Goal: Task Accomplishment & Management: Use online tool/utility

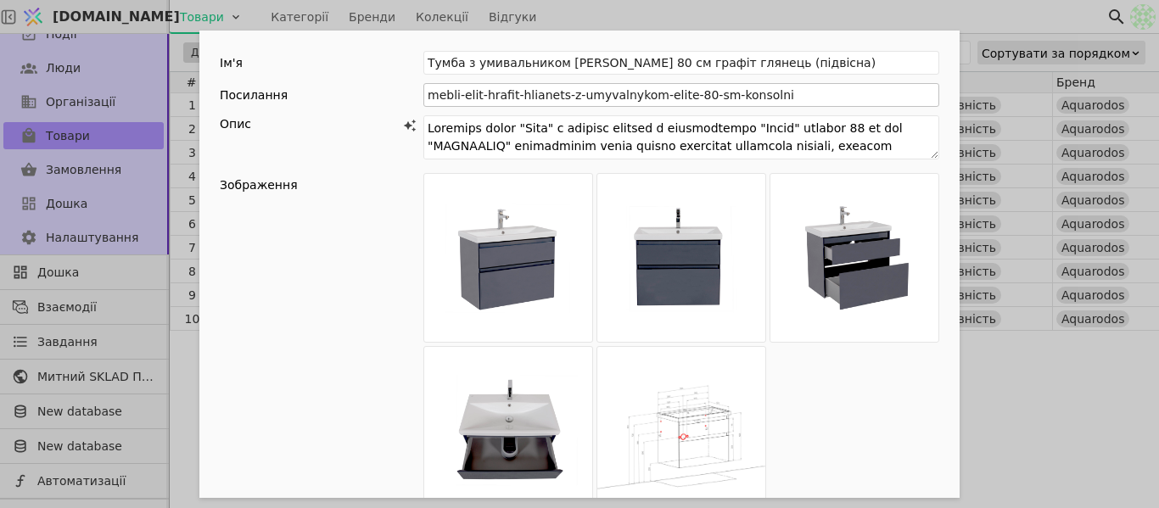
click at [990, 15] on div "Ім'я [PERSON_NAME] з умивальником [PERSON_NAME] 80 см графіт глянець (підвісна)…" at bounding box center [579, 254] width 1159 height 508
click at [620, 24] on div "Ім'я [PERSON_NAME] з умивальником [PERSON_NAME] 80 см графіт глянець (підвісна)…" at bounding box center [579, 254] width 1159 height 508
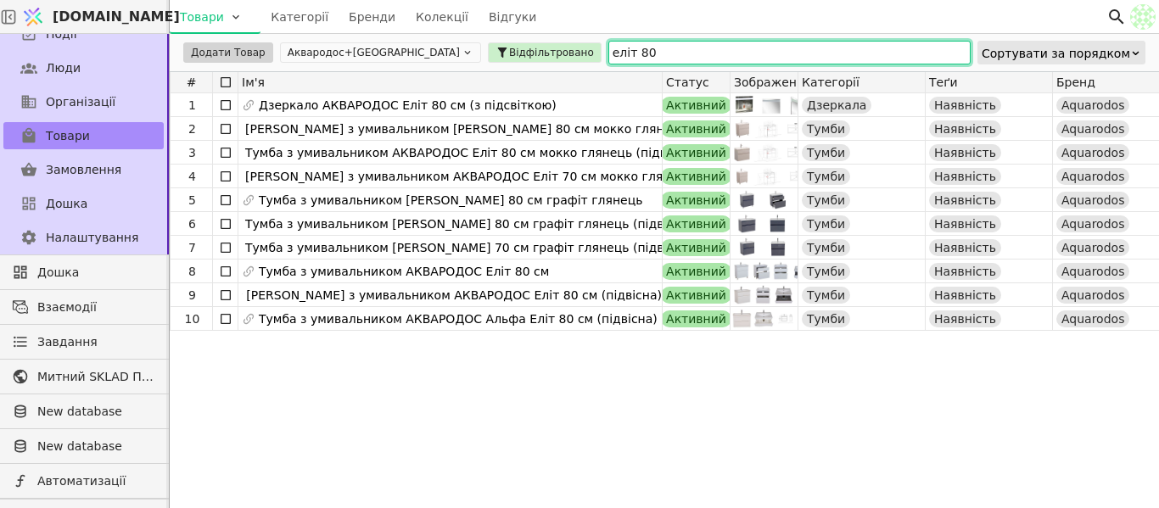
click at [608, 51] on input "еліт 80" at bounding box center [789, 53] width 362 height 24
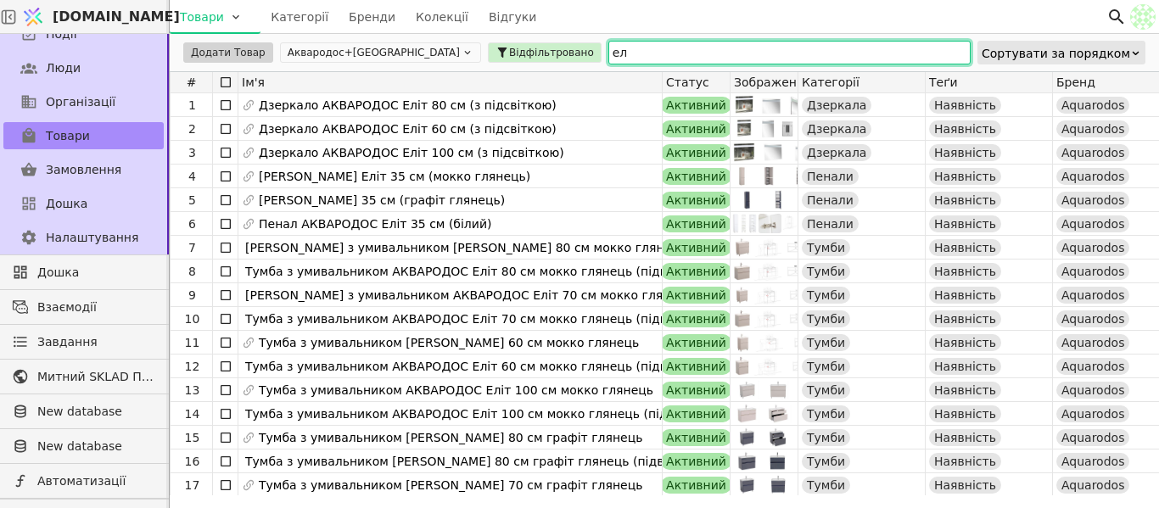
type input "е"
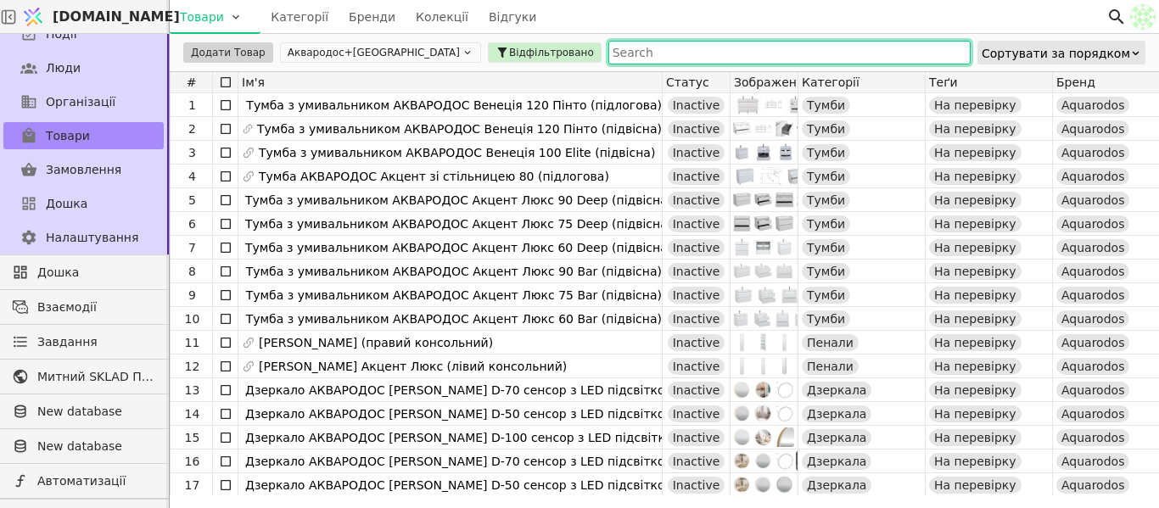
paste input "Пенал "OSTIN" правий (білий мат, декор [GEOGRAPHIC_DATA]-BLACK), консольний"
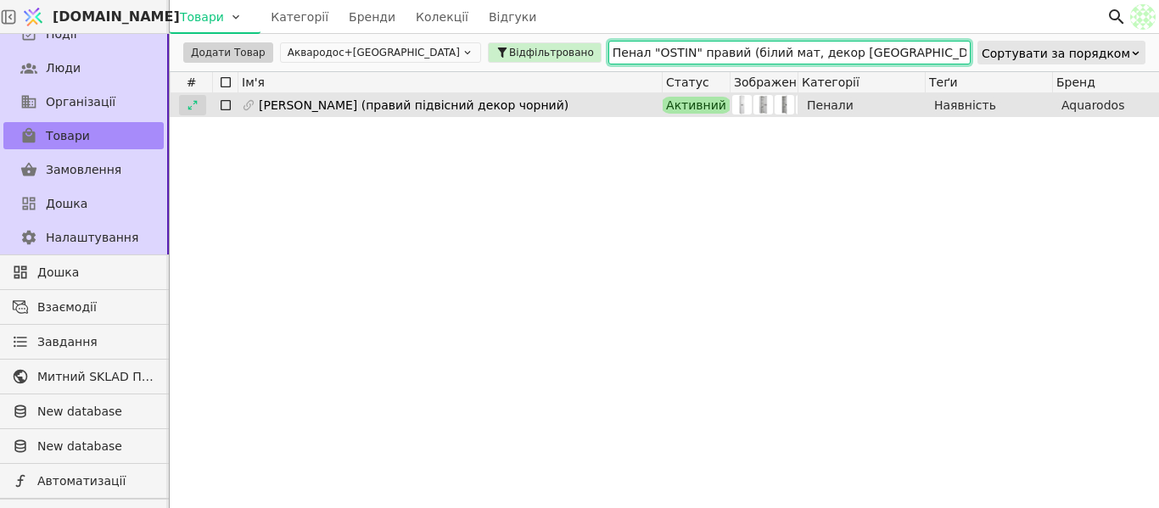
type input "Пенал "OSTIN" правий (білий мат, декор [GEOGRAPHIC_DATA]-BLACK), консольний"
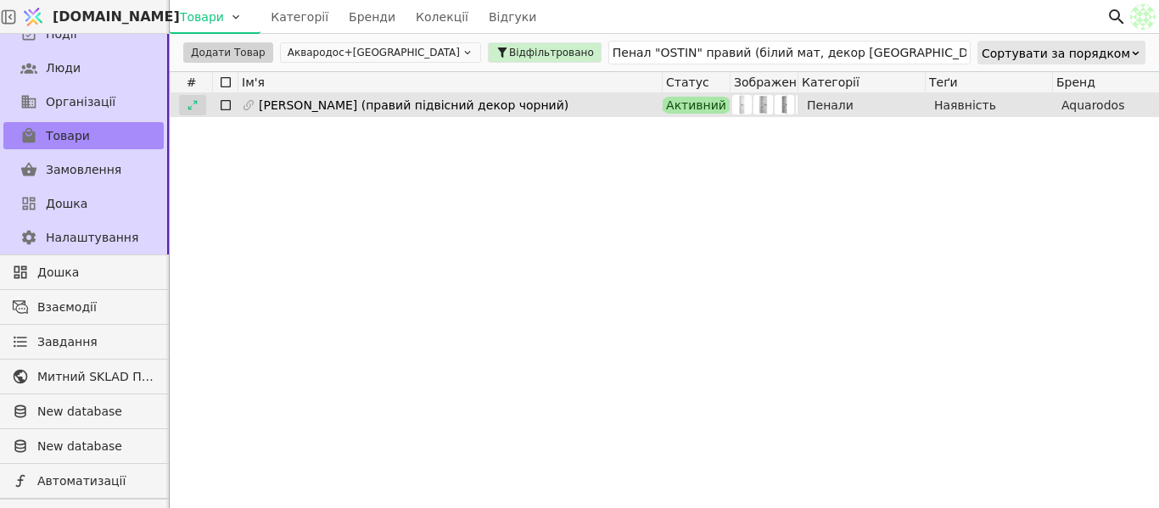
click at [190, 109] on icon at bounding box center [193, 105] width 12 height 12
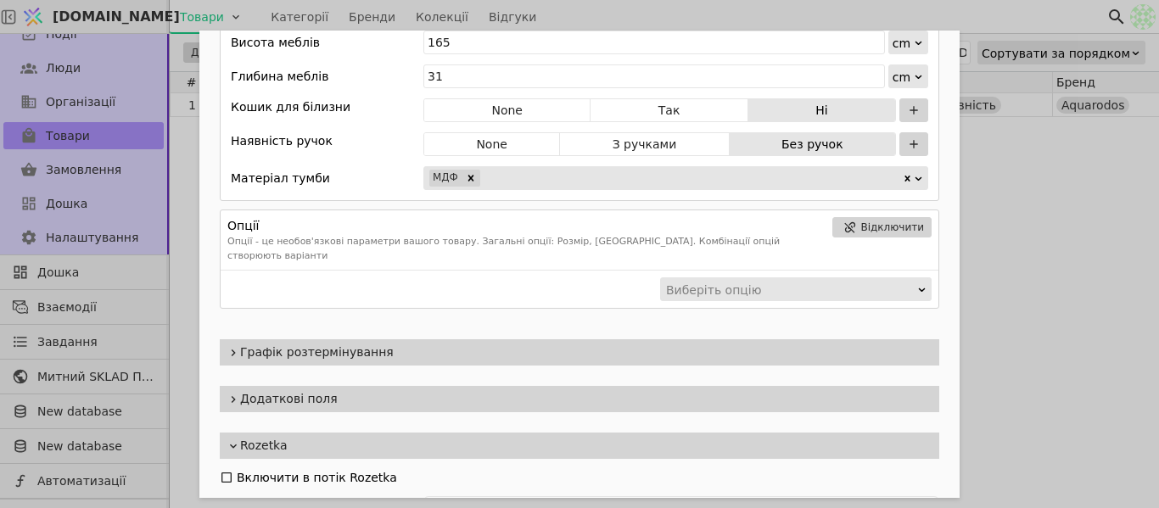
scroll to position [1417, 0]
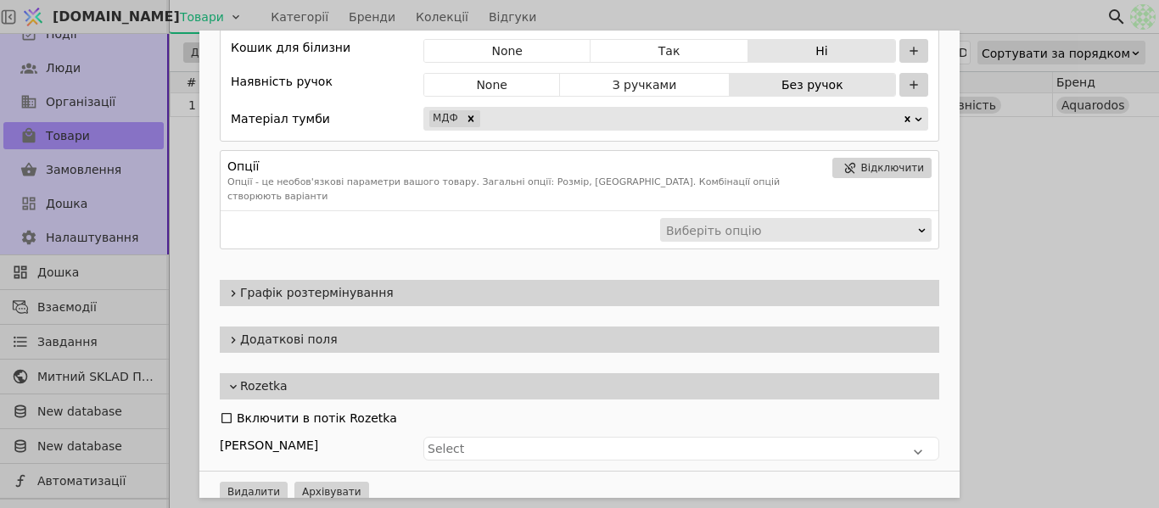
click at [368, 280] on div "Графік розтермінування" at bounding box center [580, 293] width 720 height 26
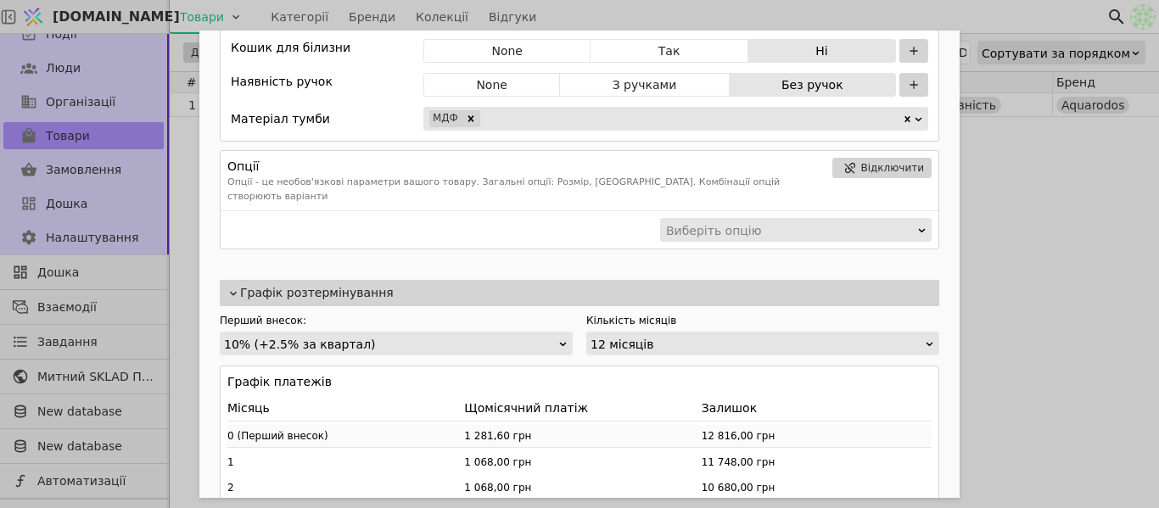
click at [368, 280] on div "Графік розтермінування" at bounding box center [580, 293] width 720 height 26
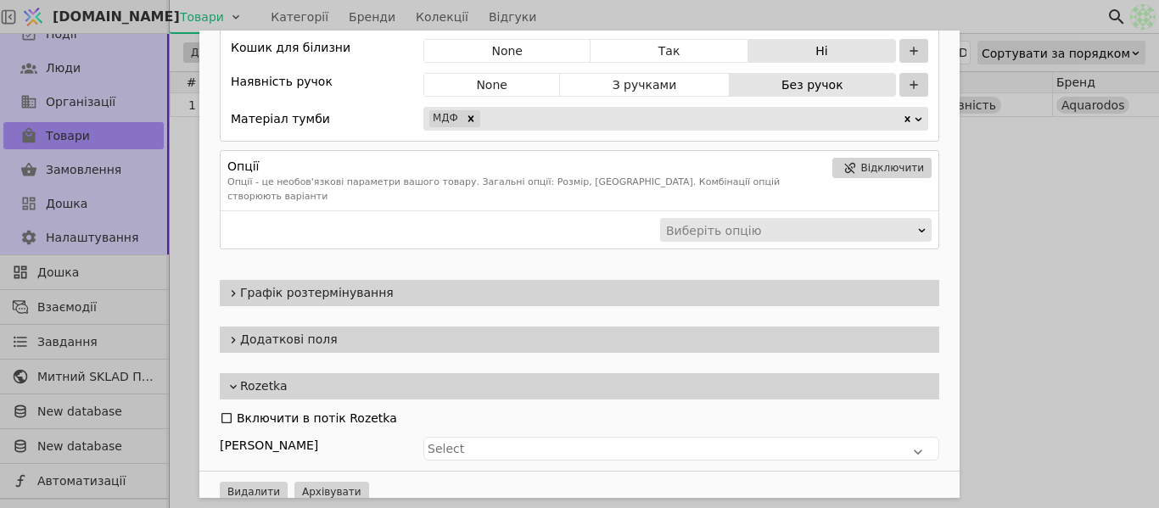
click at [319, 331] on span "Додаткові поля" at bounding box center [586, 340] width 692 height 18
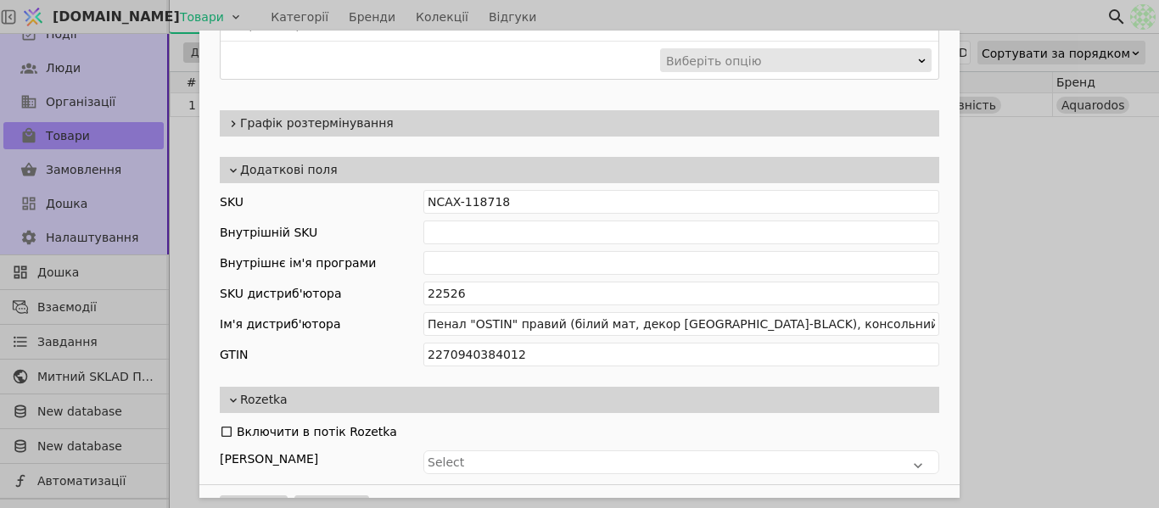
scroll to position [1600, 0]
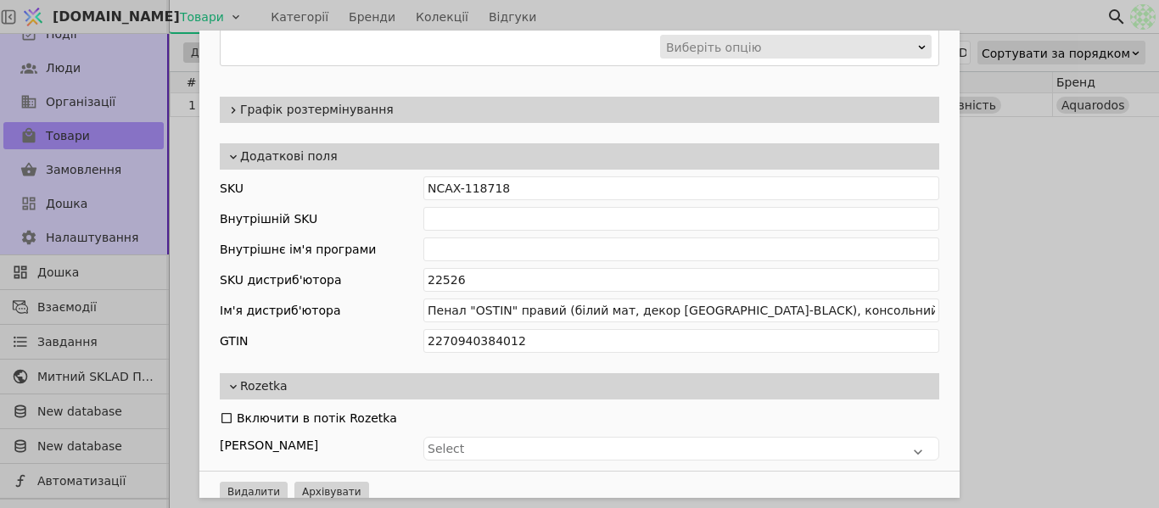
click at [1022, 210] on div "Ім'я [PERSON_NAME] (правий підвісний декор чорний) Посилання penal-ostin-pravyi…" at bounding box center [579, 254] width 1159 height 508
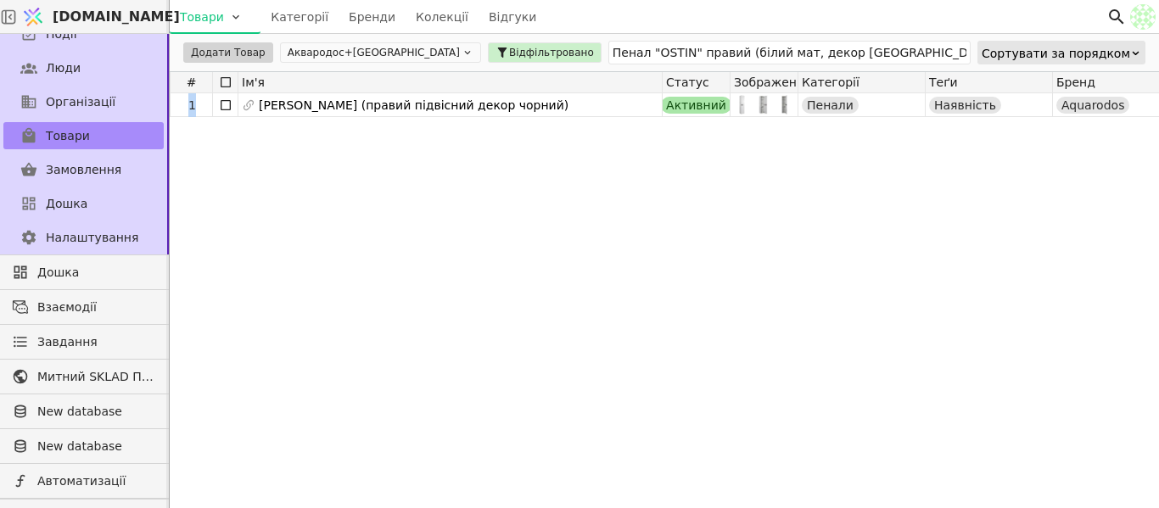
click at [1033, 131] on div "1 Пенал [PERSON_NAME] (правий підвісний декор чорний) Активний Пенали Наявність…" at bounding box center [1131, 294] width 1923 height 402
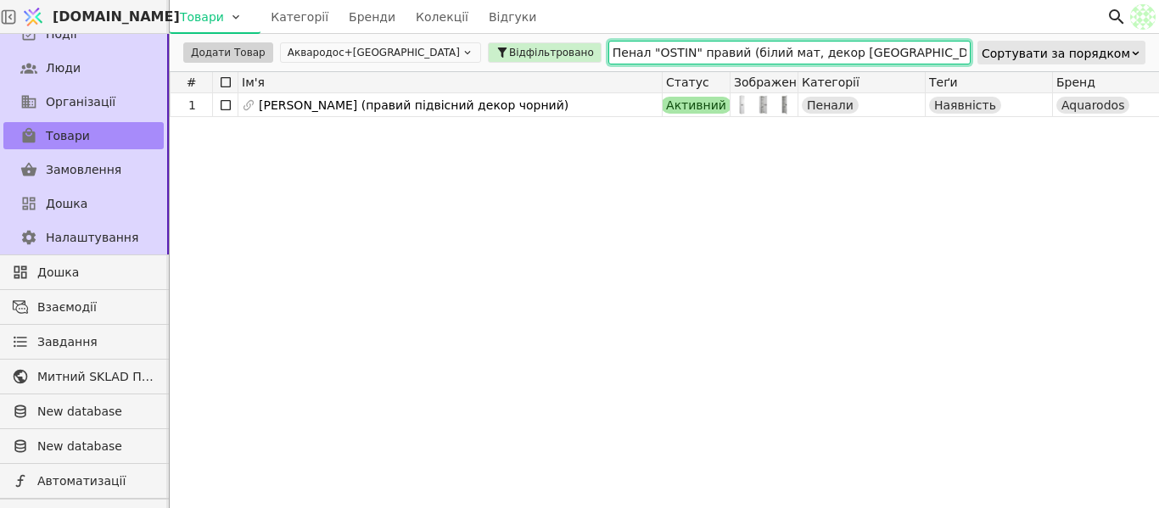
click at [896, 48] on input "Пенал "OSTIN" правий (білий мат, декор [GEOGRAPHIC_DATA]-BLACK), консольний" at bounding box center [789, 53] width 362 height 24
drag, startPoint x: 935, startPoint y: 48, endPoint x: 561, endPoint y: 53, distance: 374.2
click at [445, 53] on div "Додати Товар Аквародос+[GEOGRAPHIC_DATA] Відфільтровано Пенал "OSTIN" правий (б…" at bounding box center [664, 52] width 989 height 37
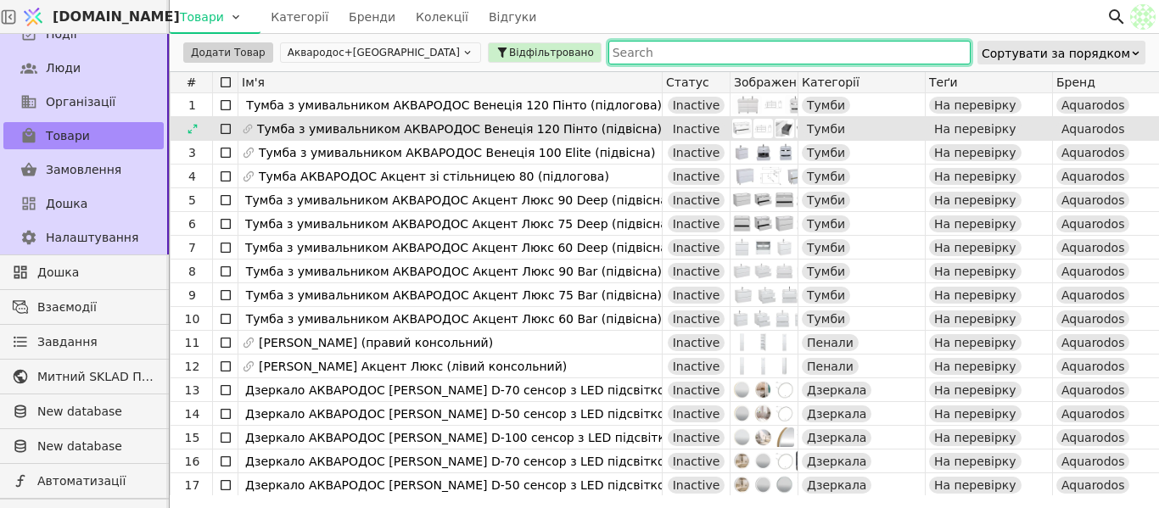
paste input "Тумба "Еліт" (мокко глянець) з умивальником"
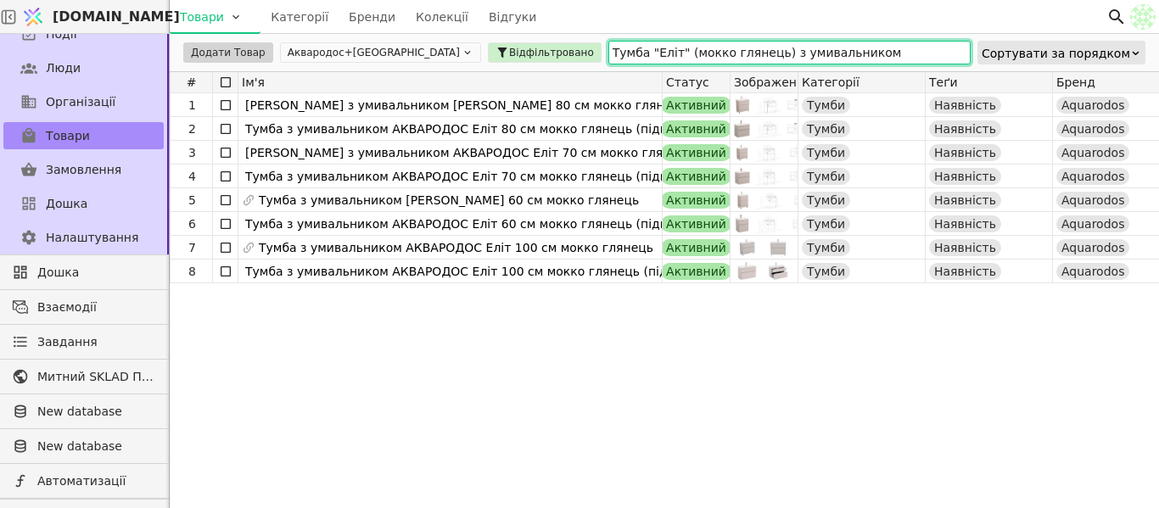
drag, startPoint x: 700, startPoint y: 59, endPoint x: 408, endPoint y: 80, distance: 292.6
click at [408, 80] on div "Додати Товар Аквародос+[GEOGRAPHIC_DATA] Відфільтровано Тумба "Еліт" (мокко гля…" at bounding box center [664, 271] width 989 height 474
paste input ""Elite" 70 см (напольна)"
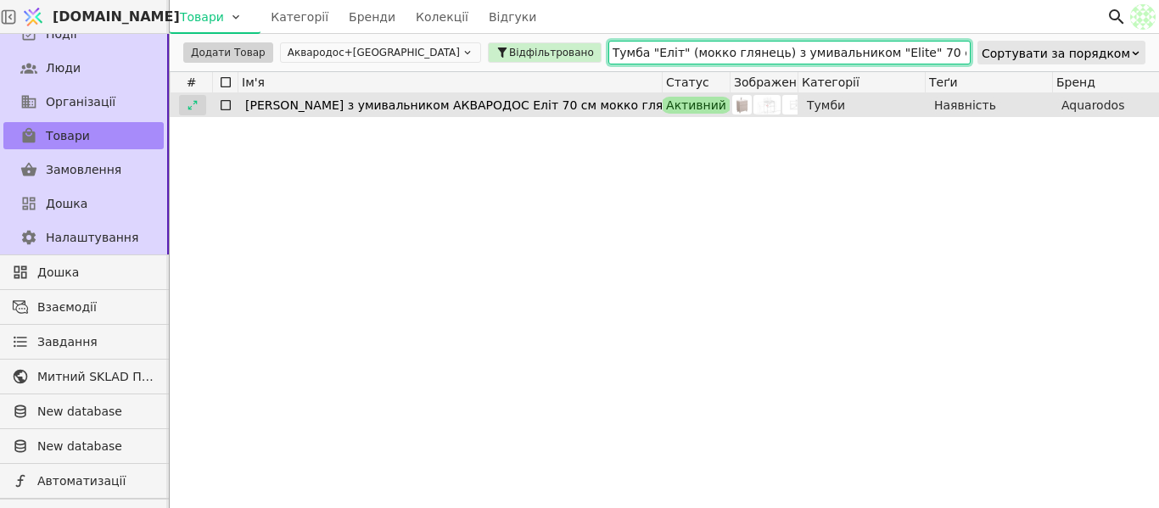
type input "Тумба "Еліт" (мокко глянець) з умивальником "Elite" 70 см (напольна)"
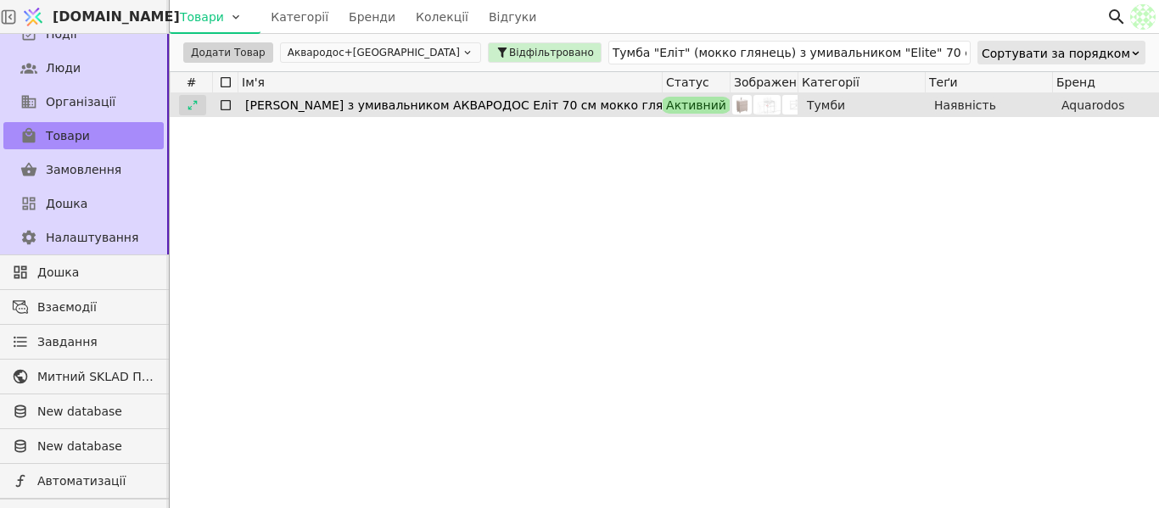
click at [194, 105] on icon at bounding box center [193, 105] width 12 height 12
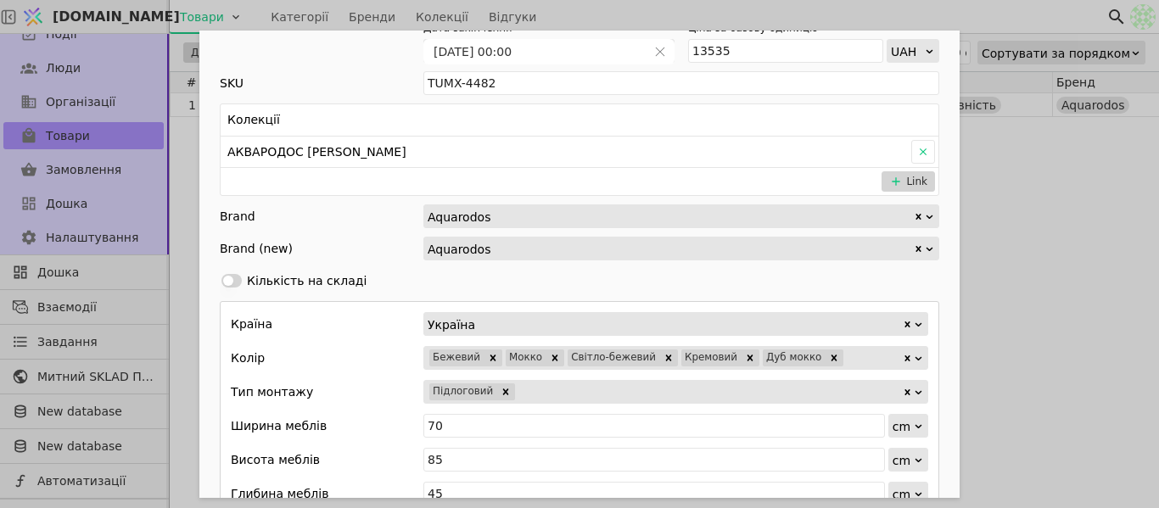
scroll to position [509, 0]
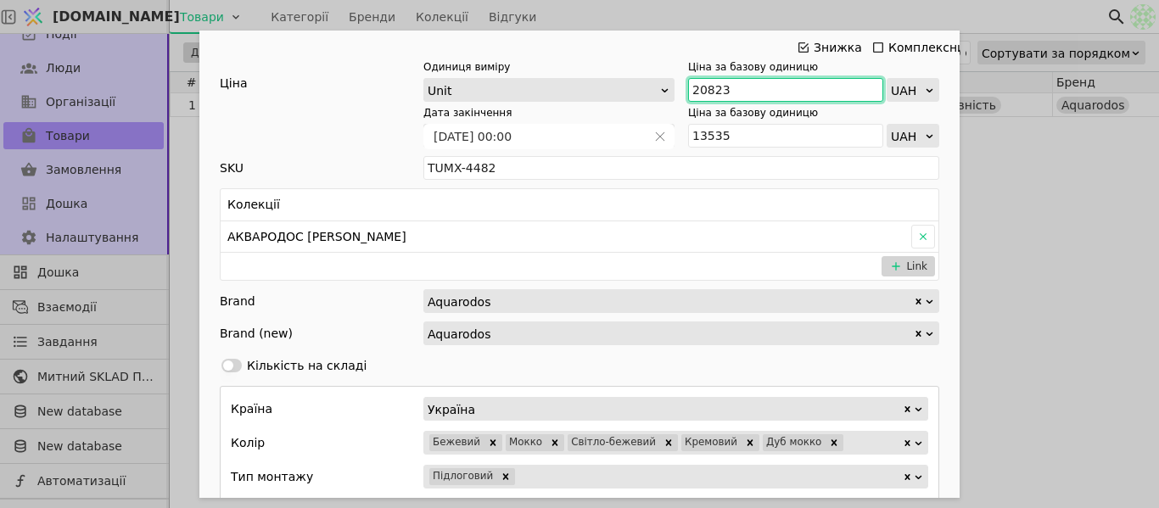
click at [727, 94] on input "20823" at bounding box center [785, 90] width 195 height 24
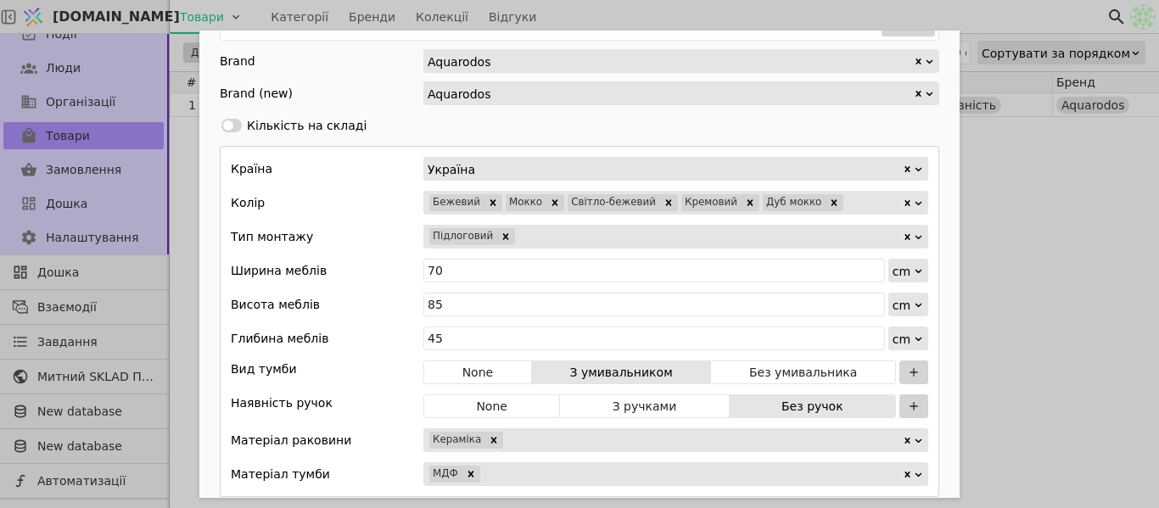
scroll to position [764, 0]
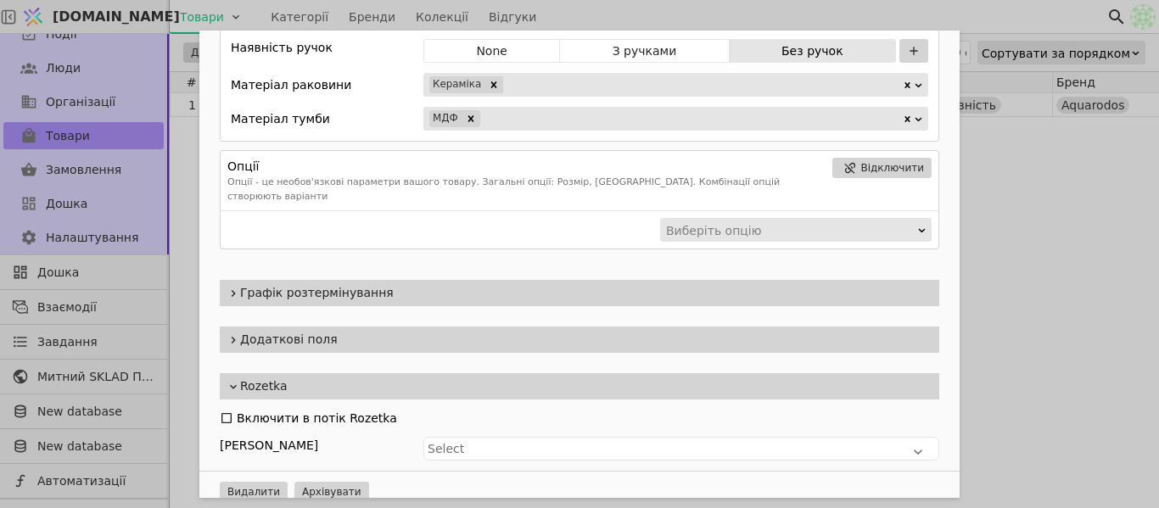
click at [331, 331] on span "Додаткові поля" at bounding box center [586, 340] width 692 height 18
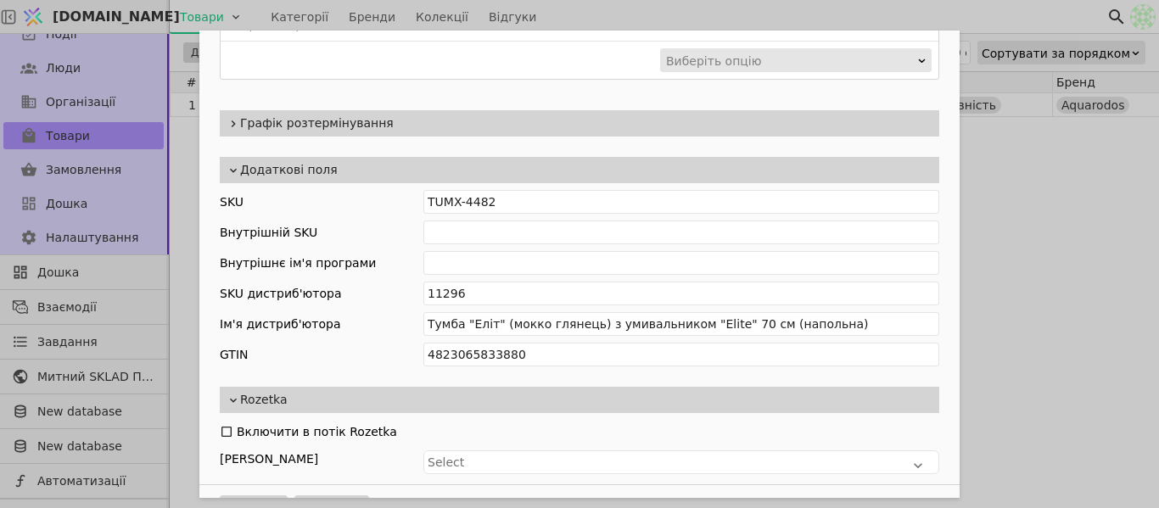
scroll to position [1288, 0]
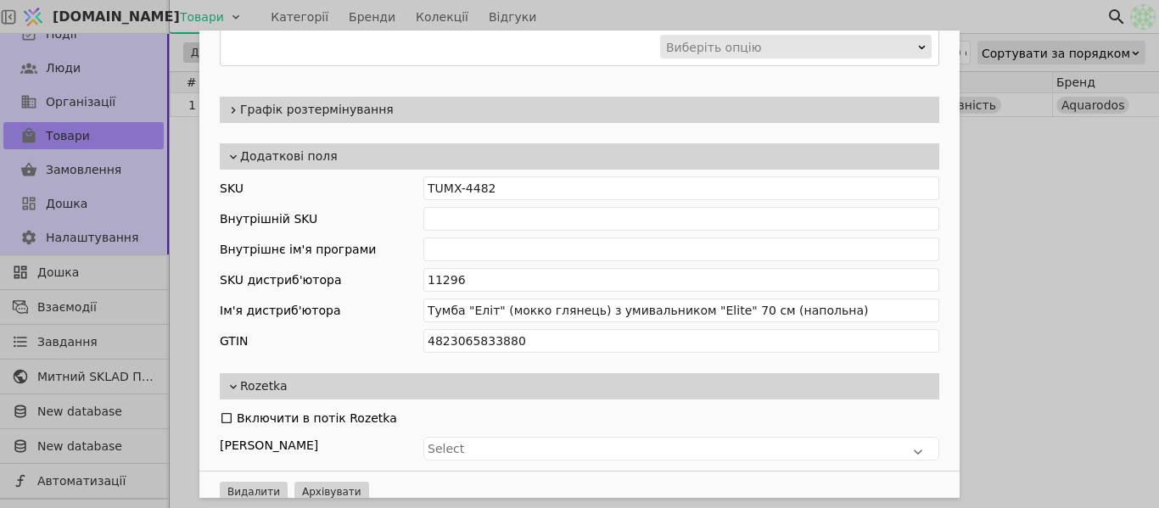
click at [1120, 233] on div "Ім'я [PERSON_NAME] з умивальником [PERSON_NAME] 70 см мокко глянець Посилання m…" at bounding box center [579, 254] width 1159 height 508
